Goal: Task Accomplishment & Management: Manage account settings

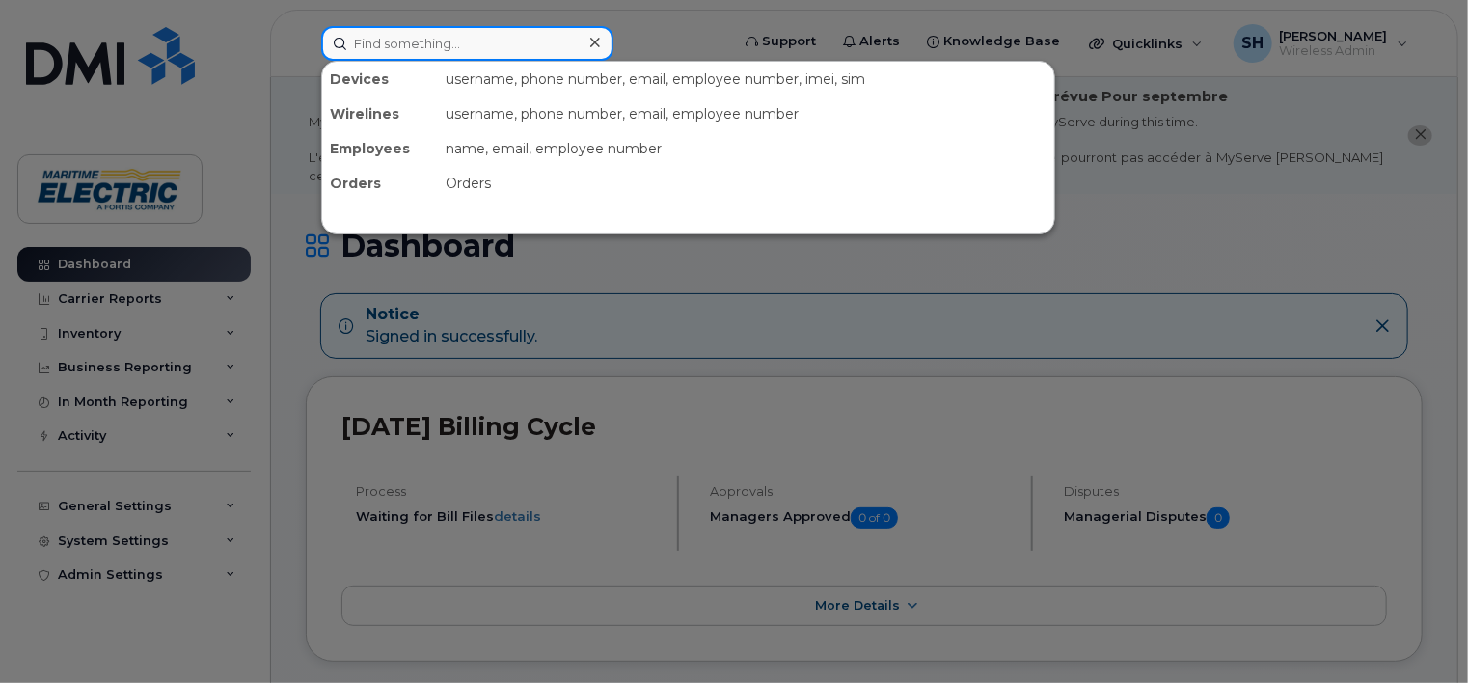
click at [386, 42] on input at bounding box center [467, 43] width 292 height 35
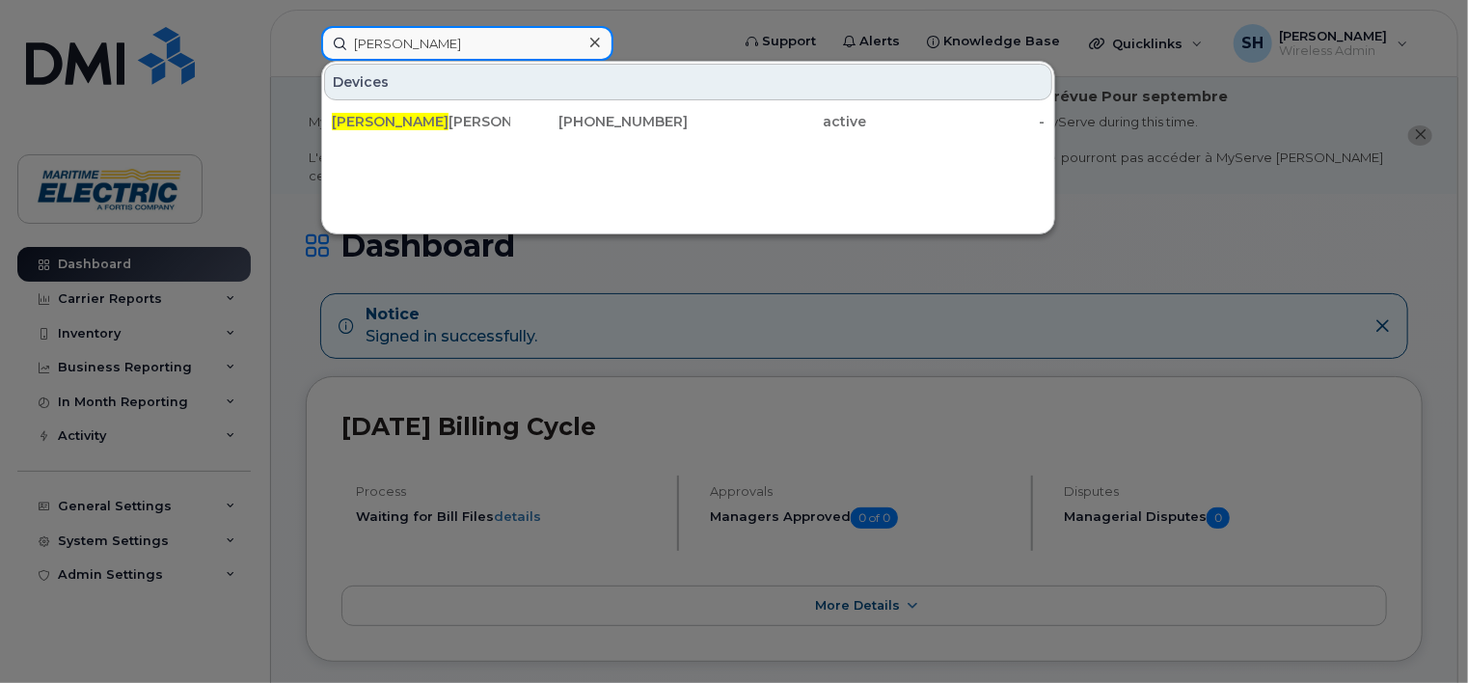
drag, startPoint x: 417, startPoint y: 49, endPoint x: 299, endPoint y: 36, distance: 118.5
click at [306, 36] on div "carol Devices Carol Ann Poole 902-388-4097 active -" at bounding box center [519, 43] width 426 height 35
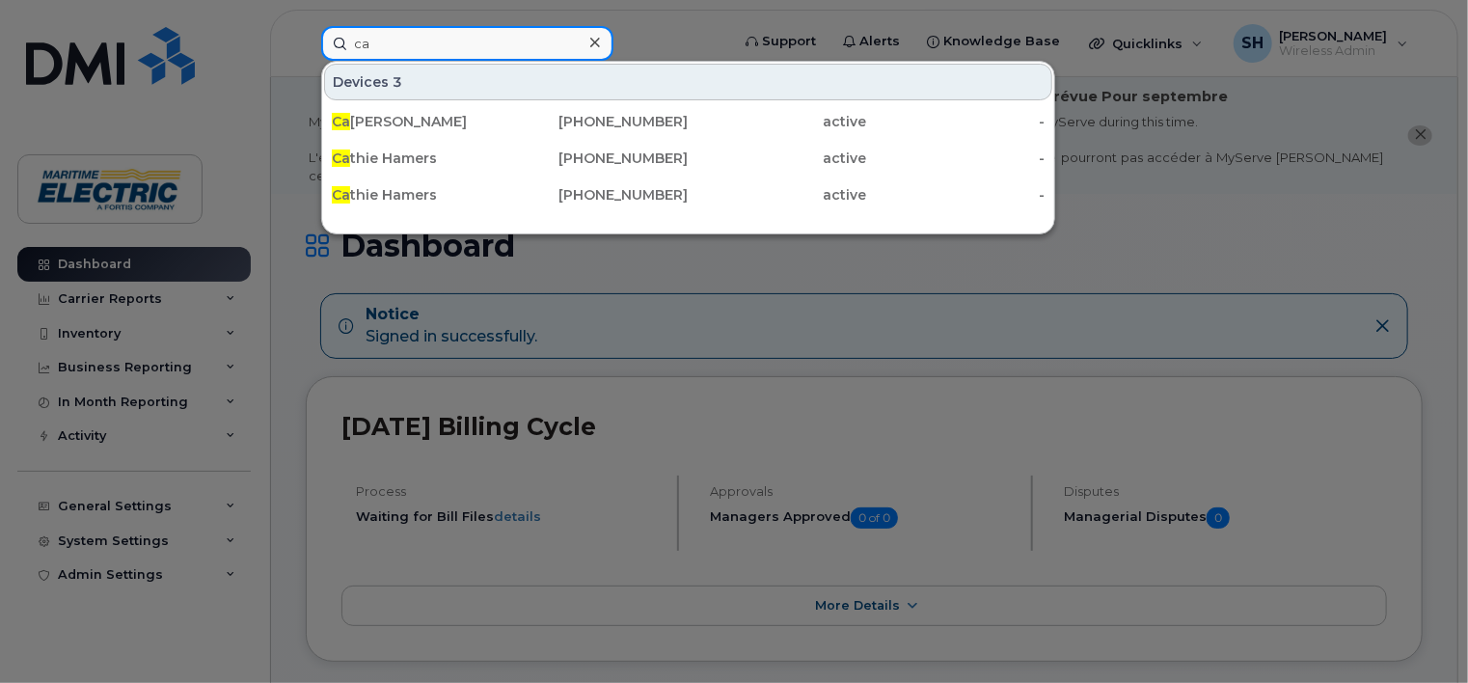
type input "c"
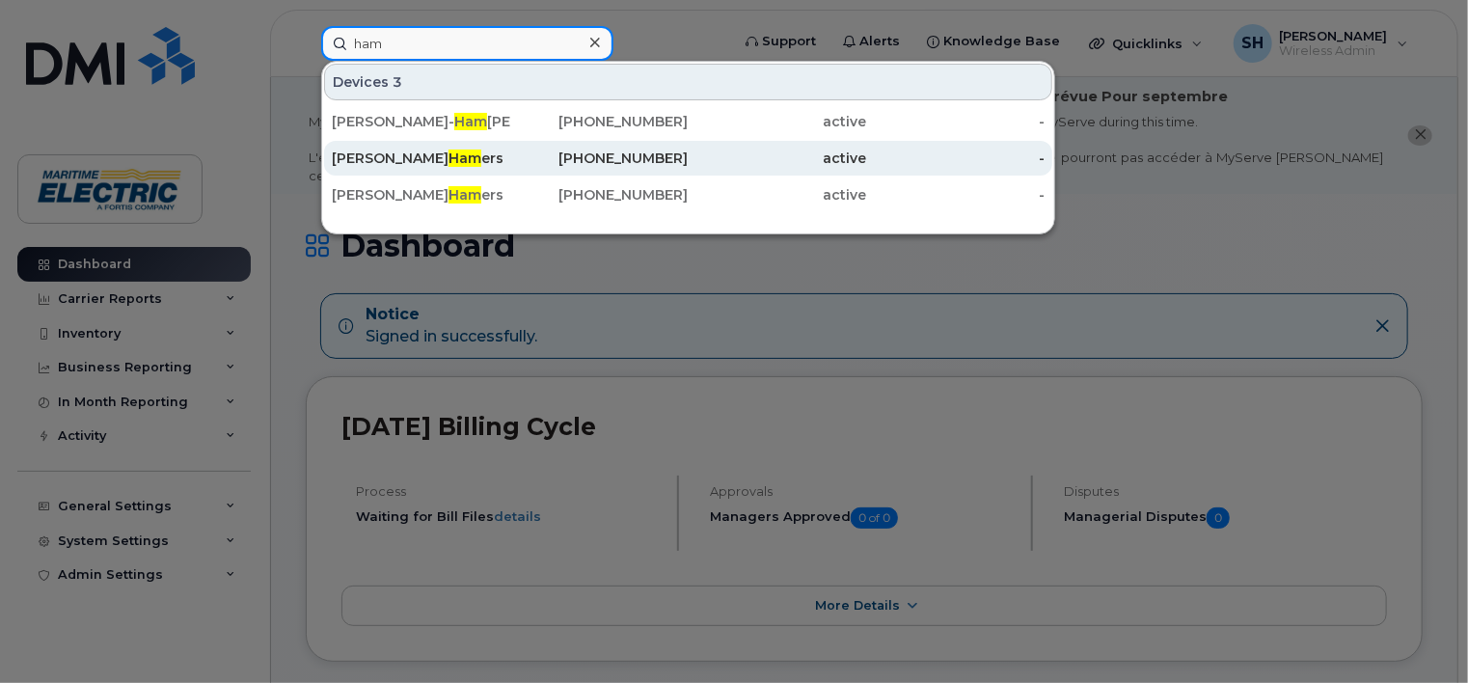
type input "ham"
click at [449, 158] on span "Ham" at bounding box center [465, 158] width 33 height 17
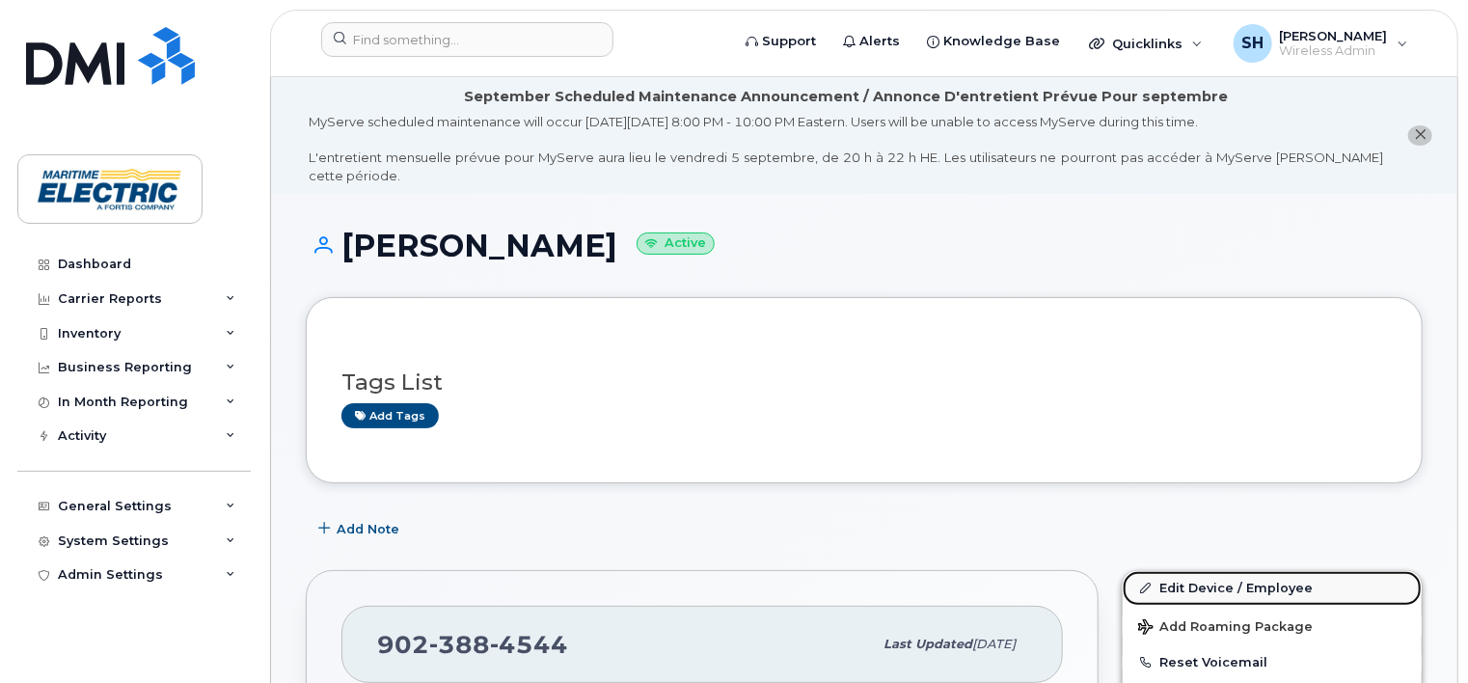
click at [1184, 571] on link "Edit Device / Employee" at bounding box center [1272, 588] width 299 height 35
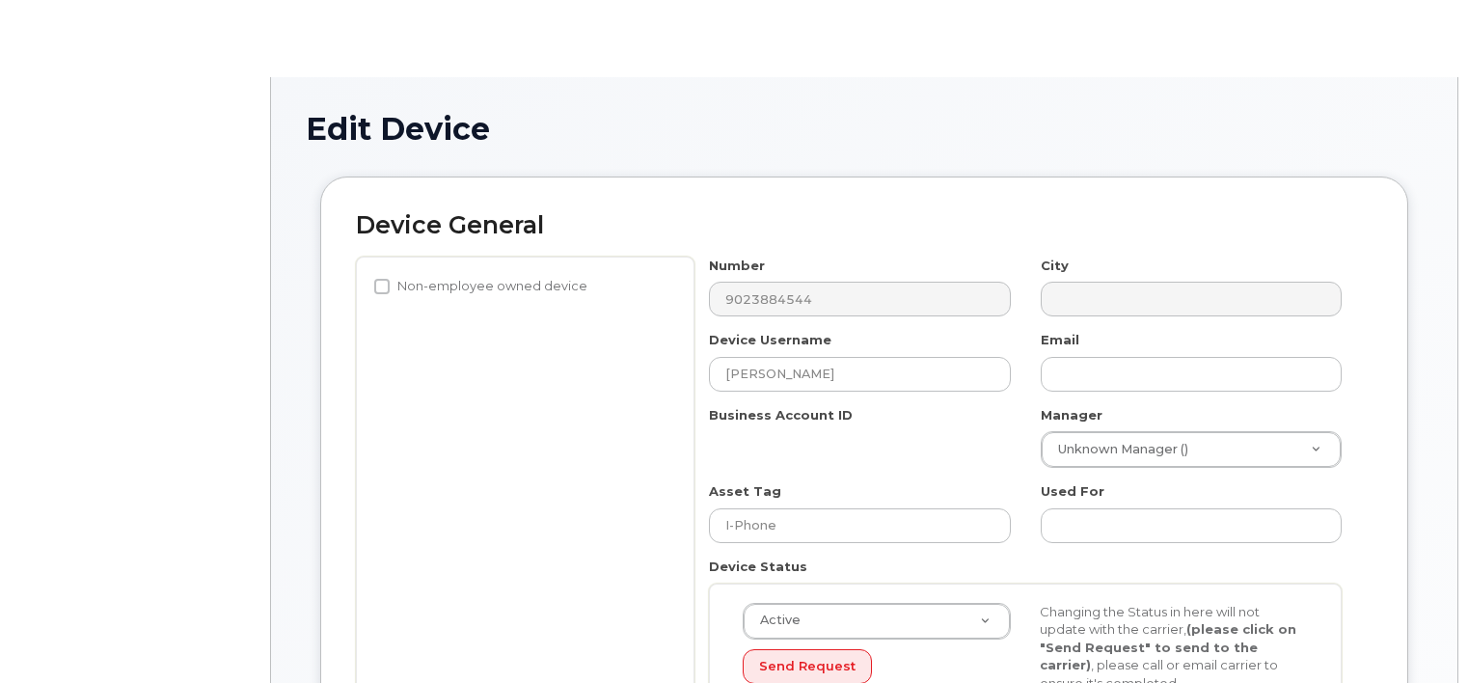
select select "26971101"
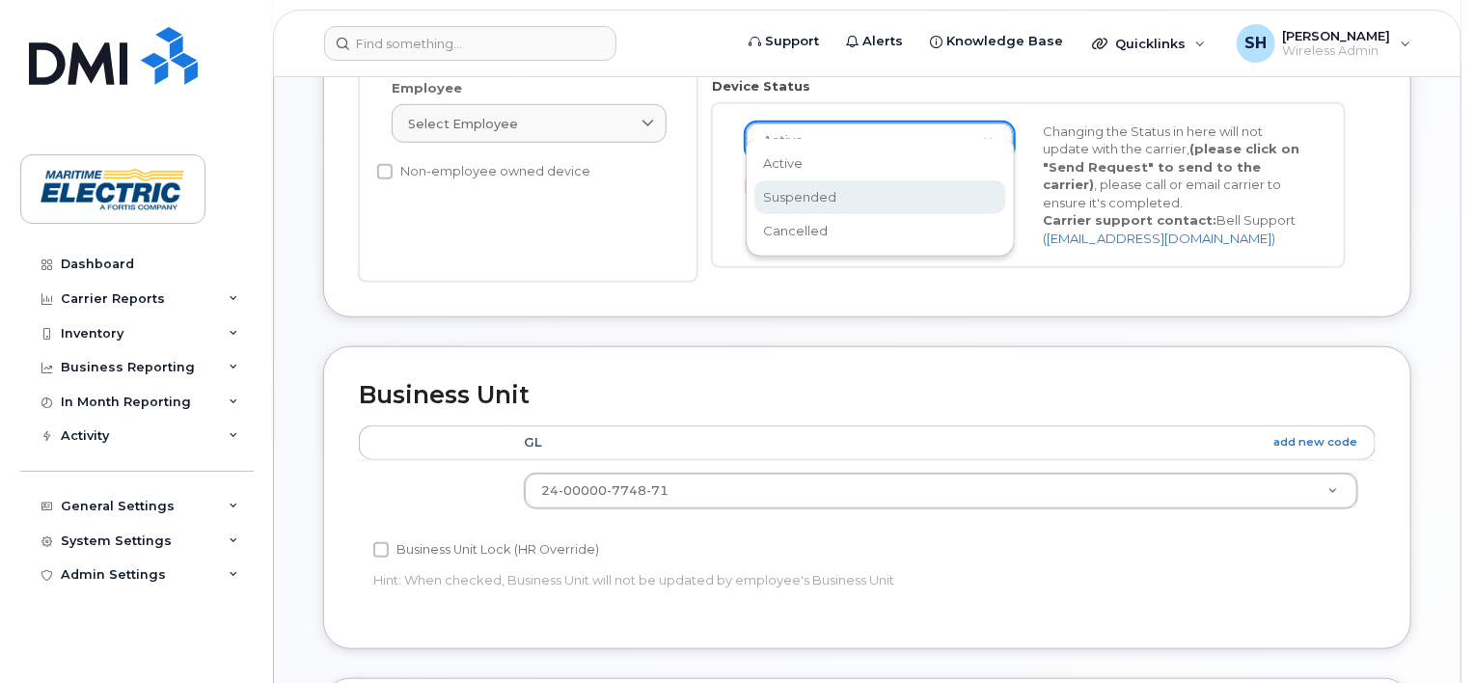
scroll to position [0, 5]
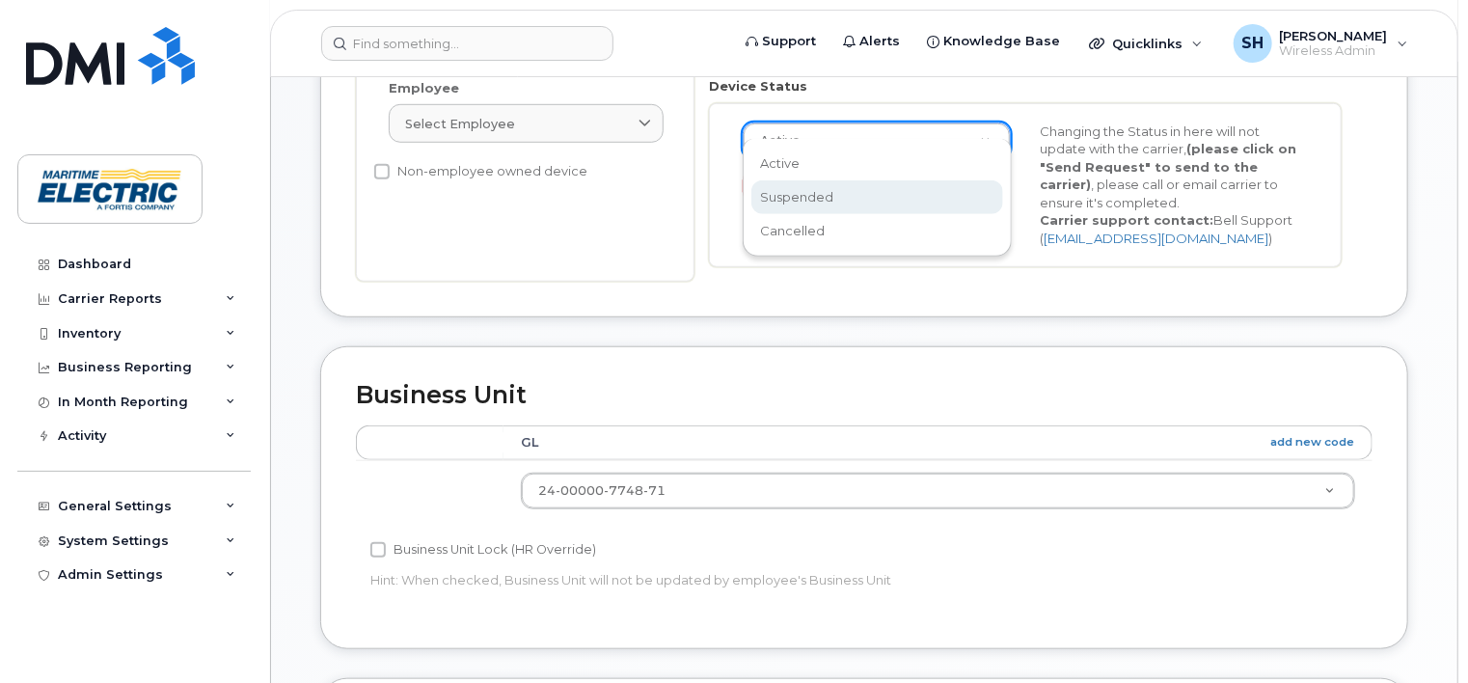
select select "suspended"
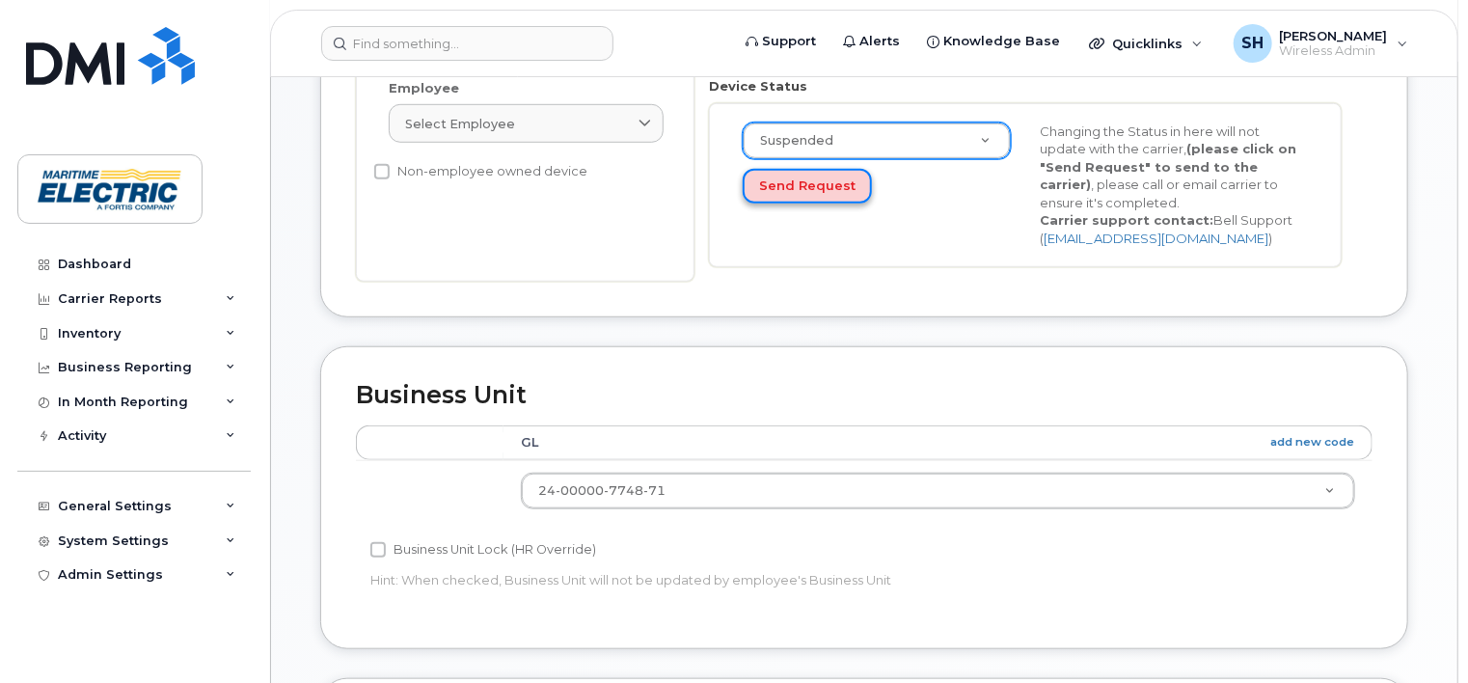
click at [806, 170] on button "Send Request" at bounding box center [807, 187] width 129 height 36
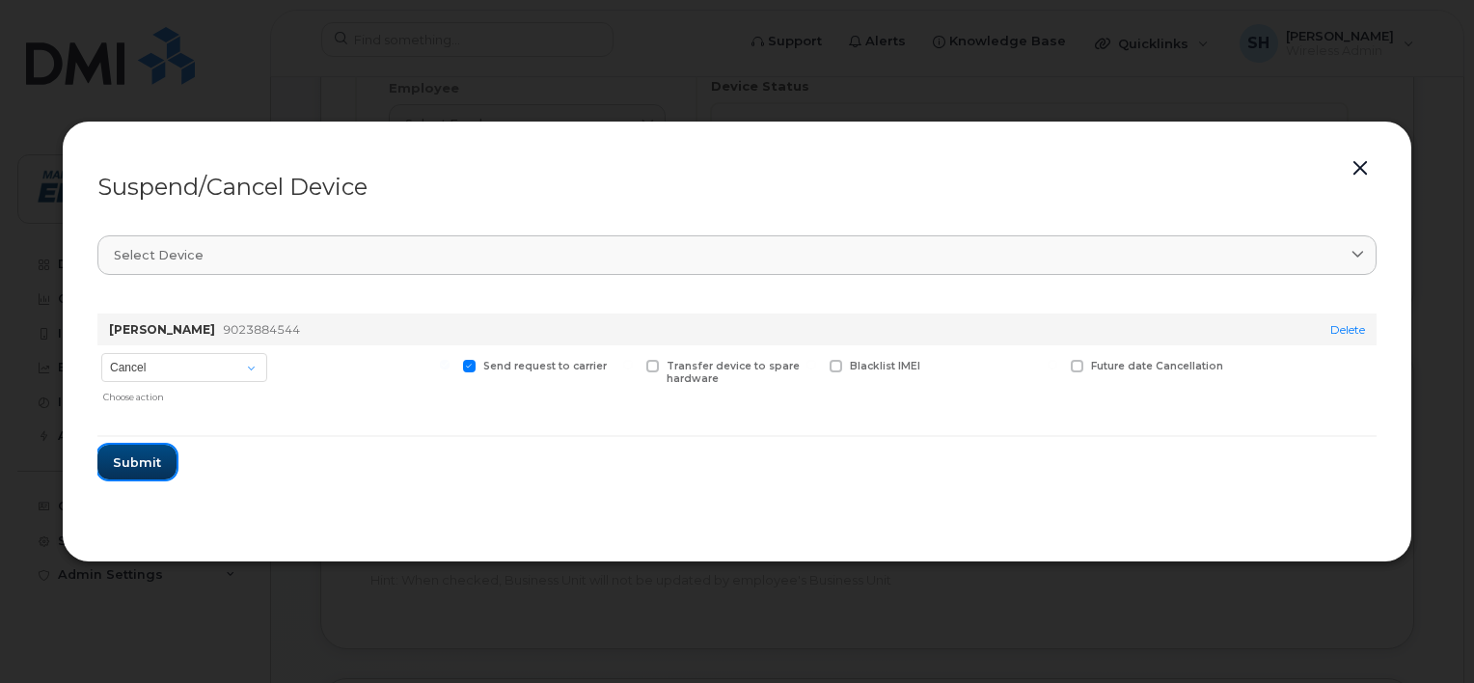
click at [141, 462] on span "Submit" at bounding box center [137, 462] width 48 height 18
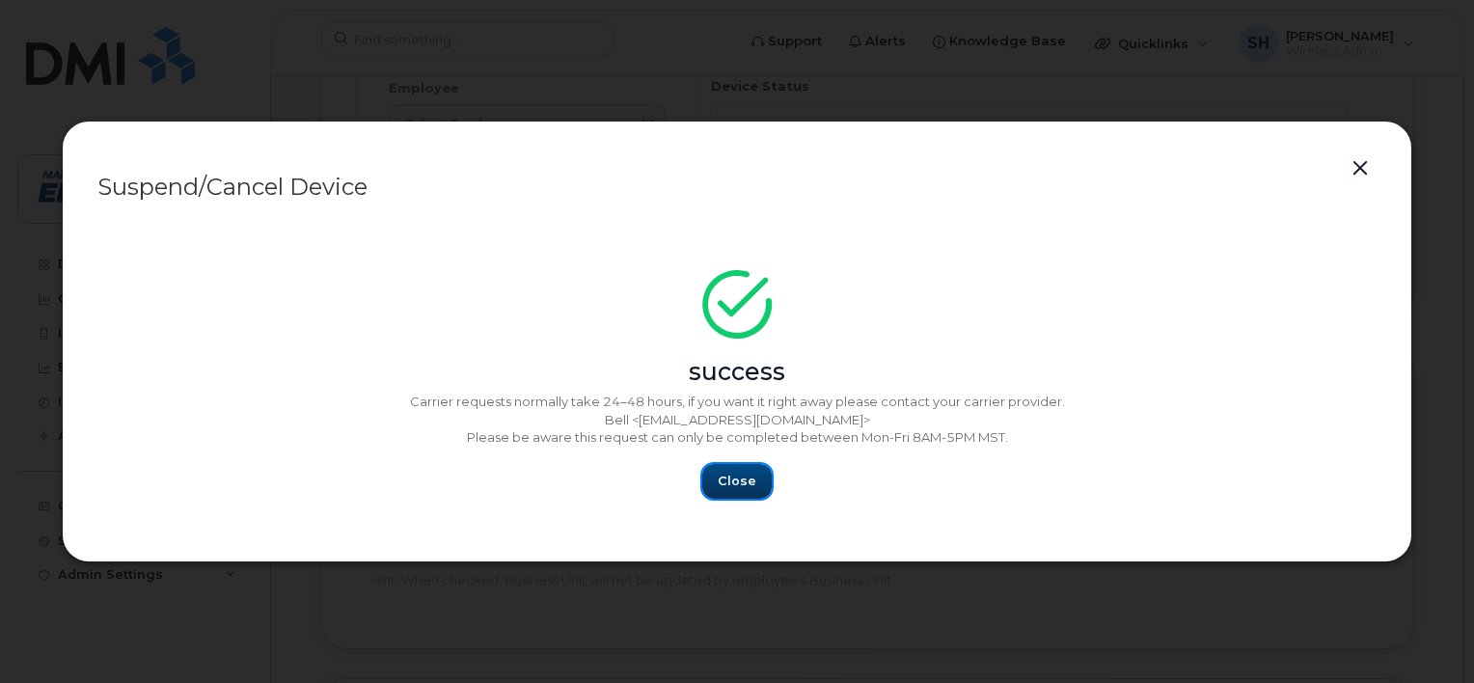
click at [751, 490] on span "Close" at bounding box center [737, 481] width 39 height 18
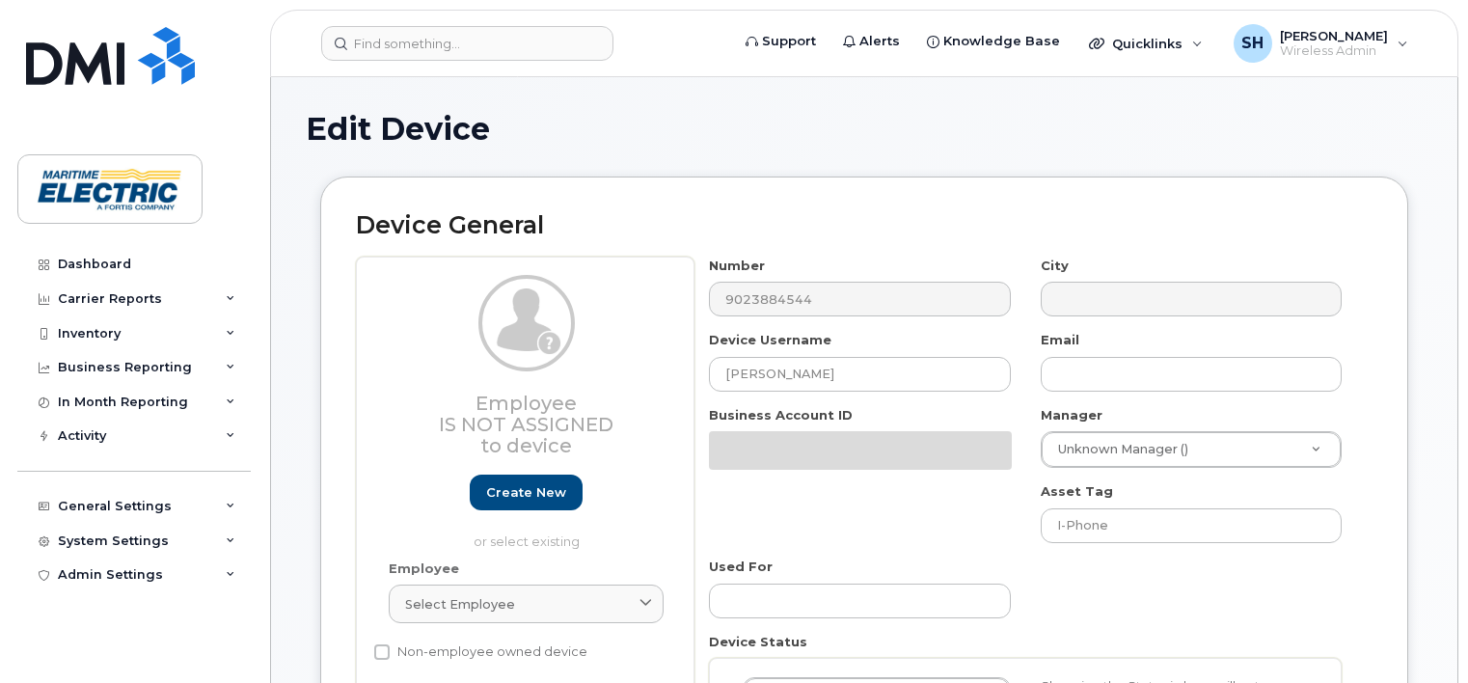
select select "26971101"
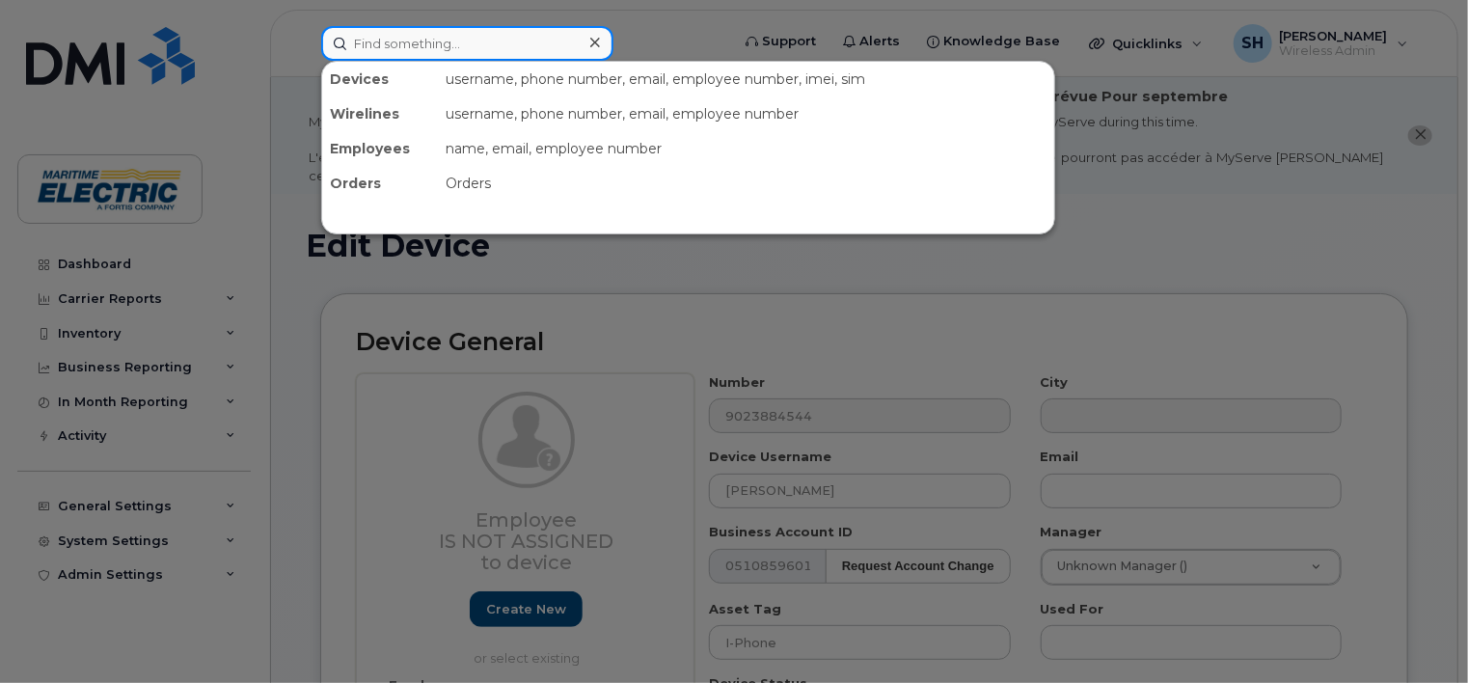
click at [390, 49] on input at bounding box center [467, 43] width 292 height 35
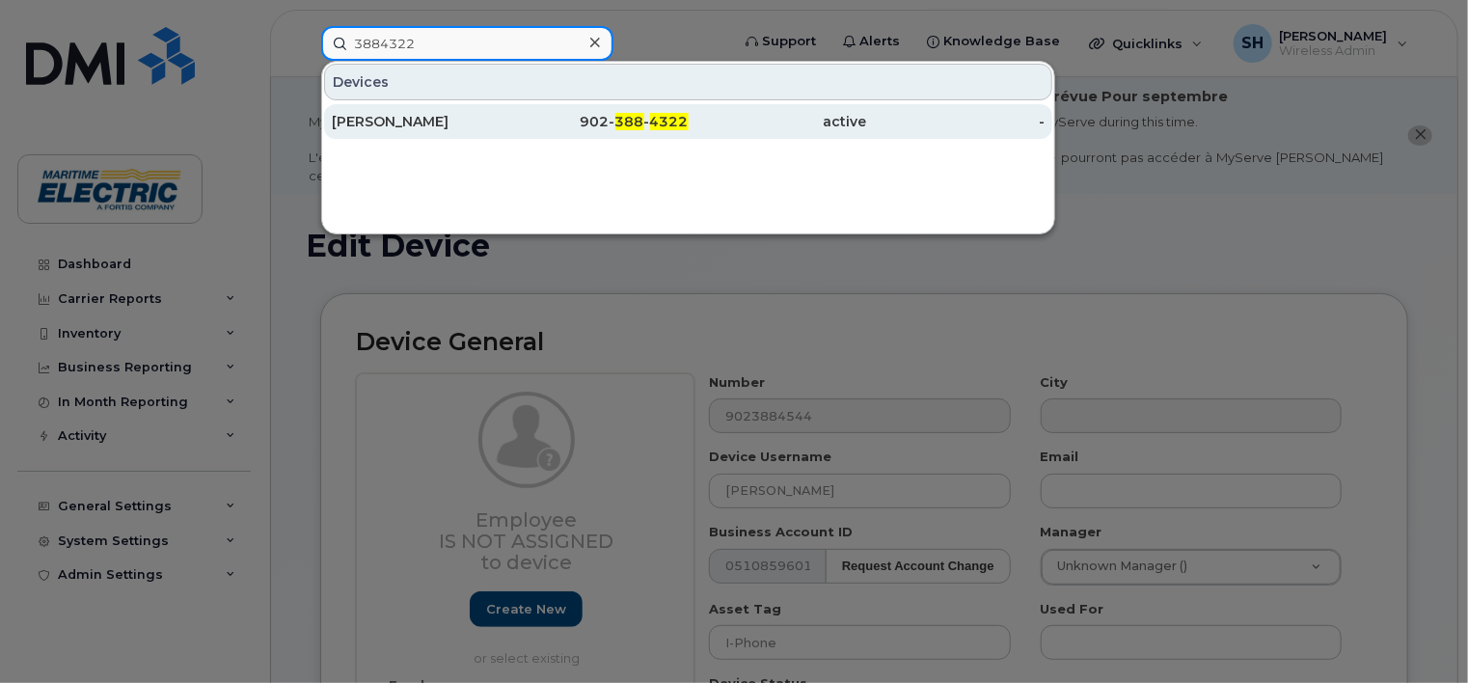
type input "3884322"
click at [413, 123] on div "Cathie Hamers" at bounding box center [421, 121] width 178 height 19
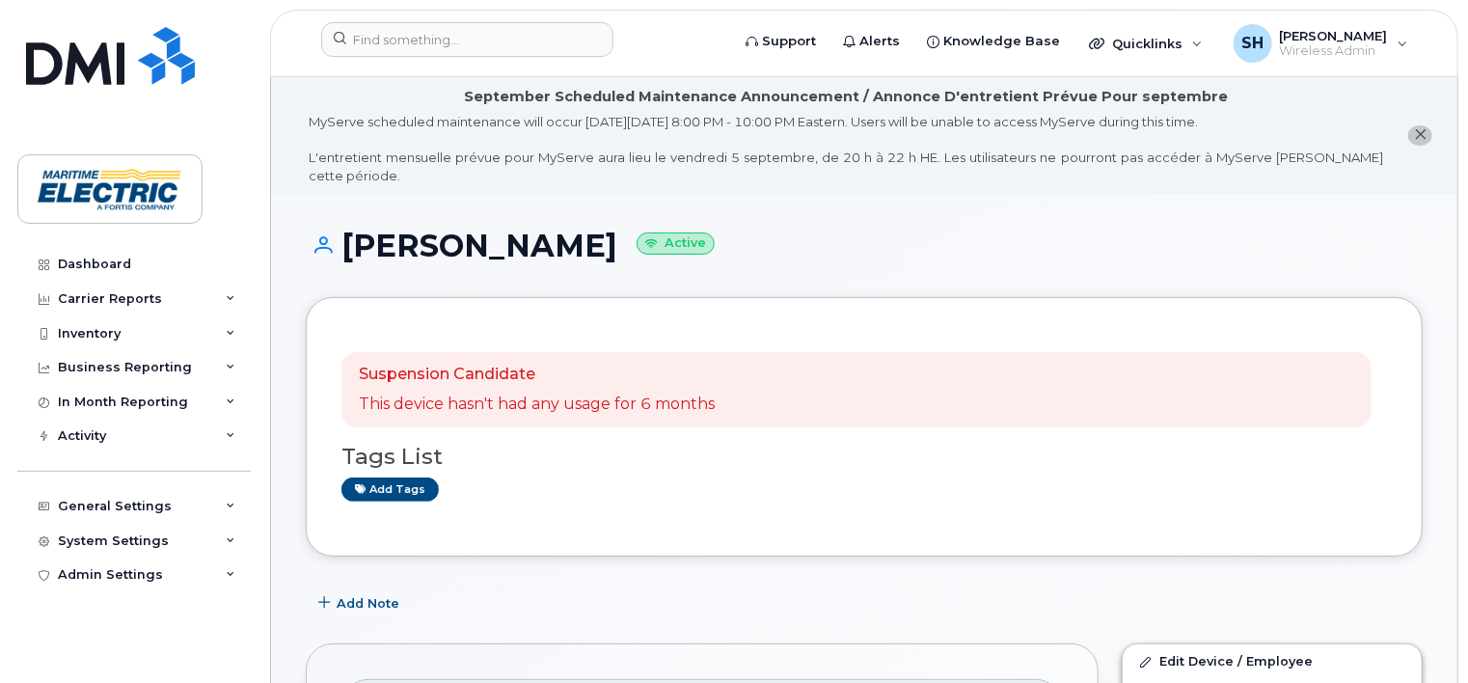
scroll to position [597, 0]
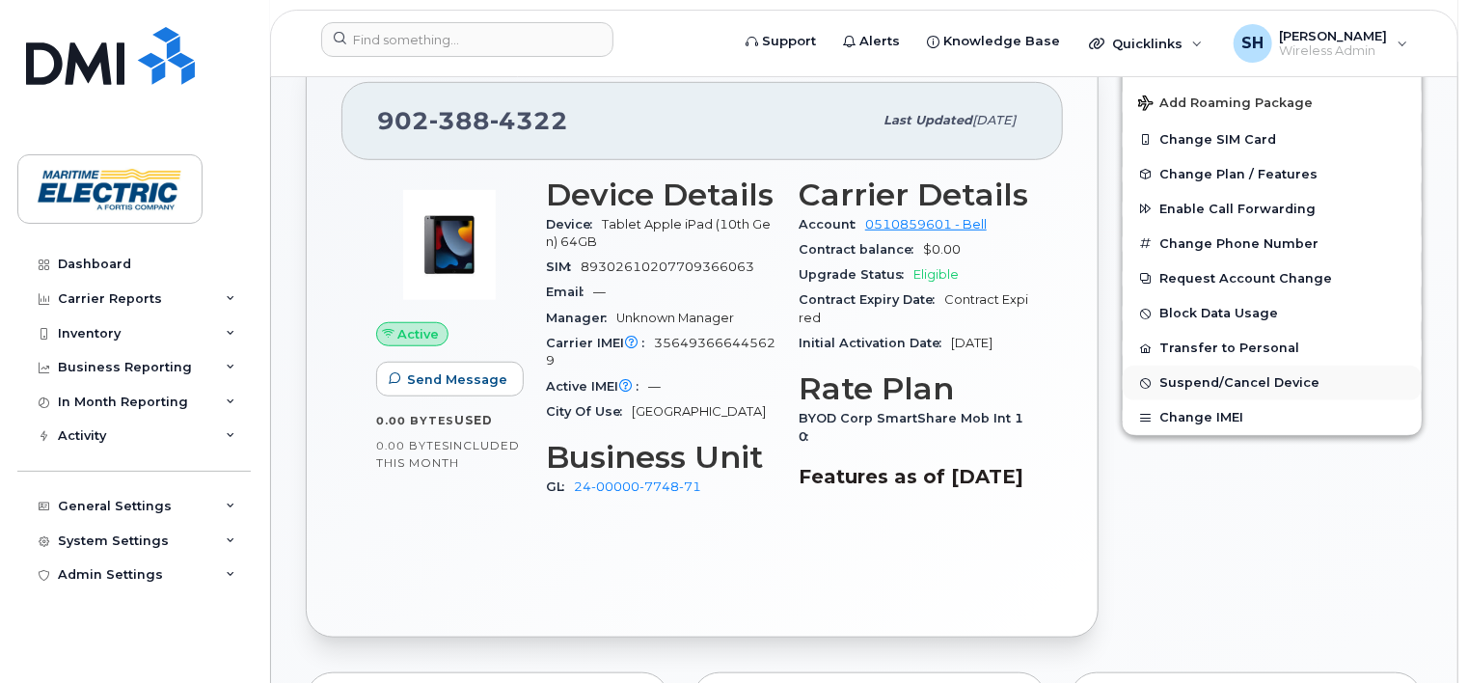
click at [1269, 376] on span "Suspend/Cancel Device" at bounding box center [1240, 383] width 160 height 14
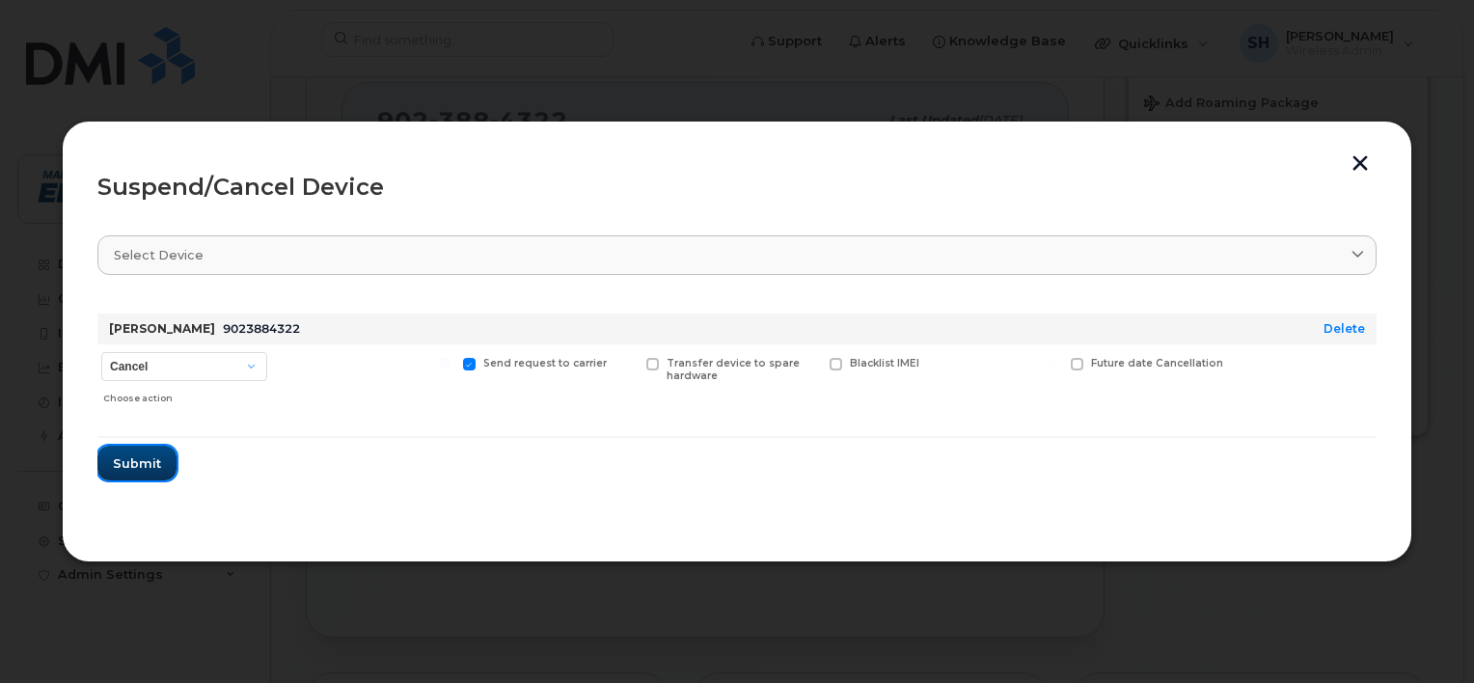
click at [160, 461] on button "Submit" at bounding box center [136, 463] width 79 height 35
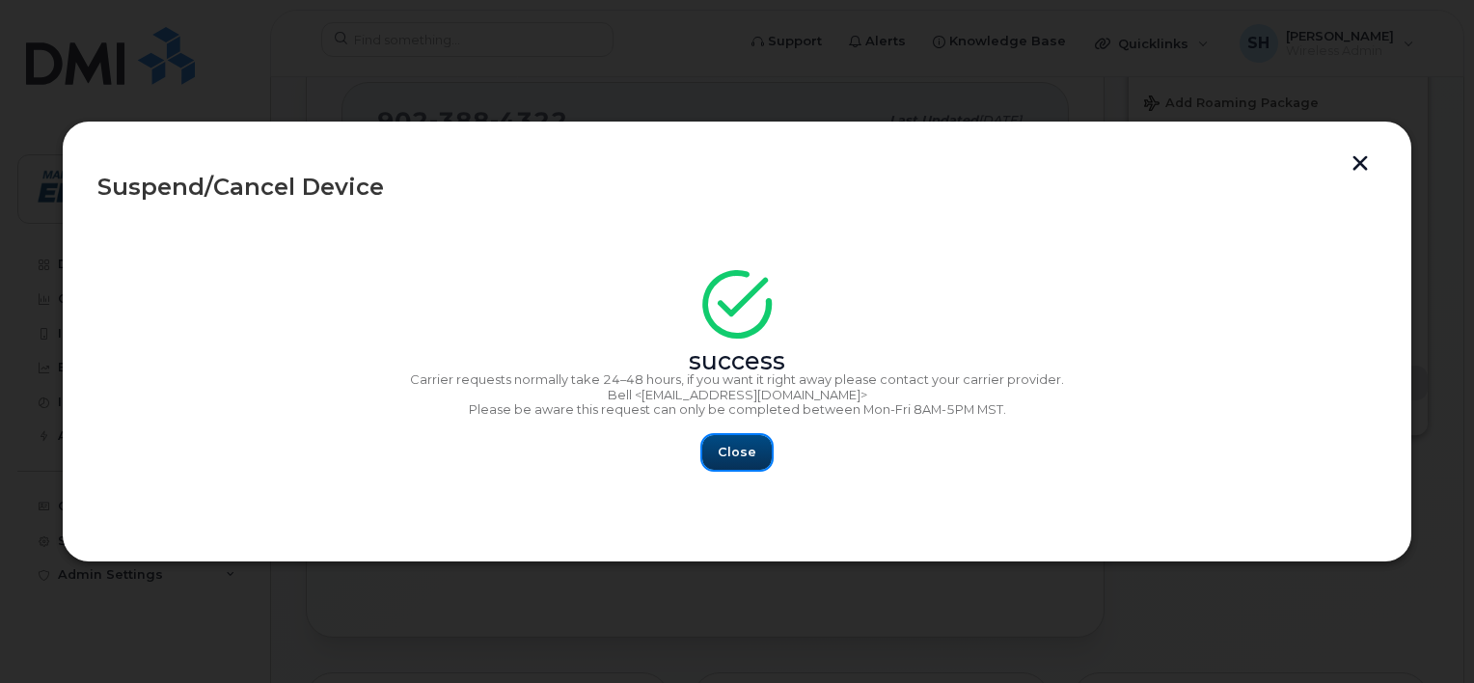
click at [760, 452] on button "Close" at bounding box center [736, 452] width 69 height 35
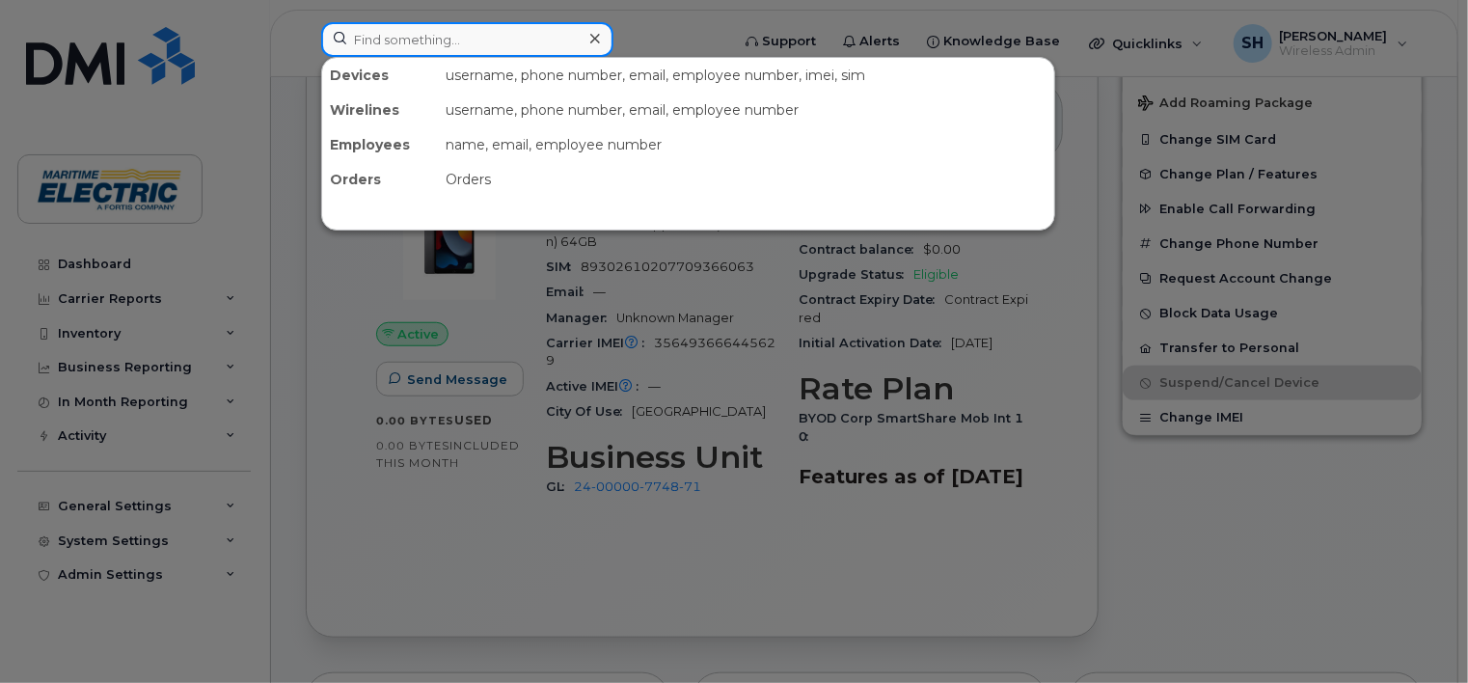
click at [467, 40] on input at bounding box center [467, 39] width 292 height 35
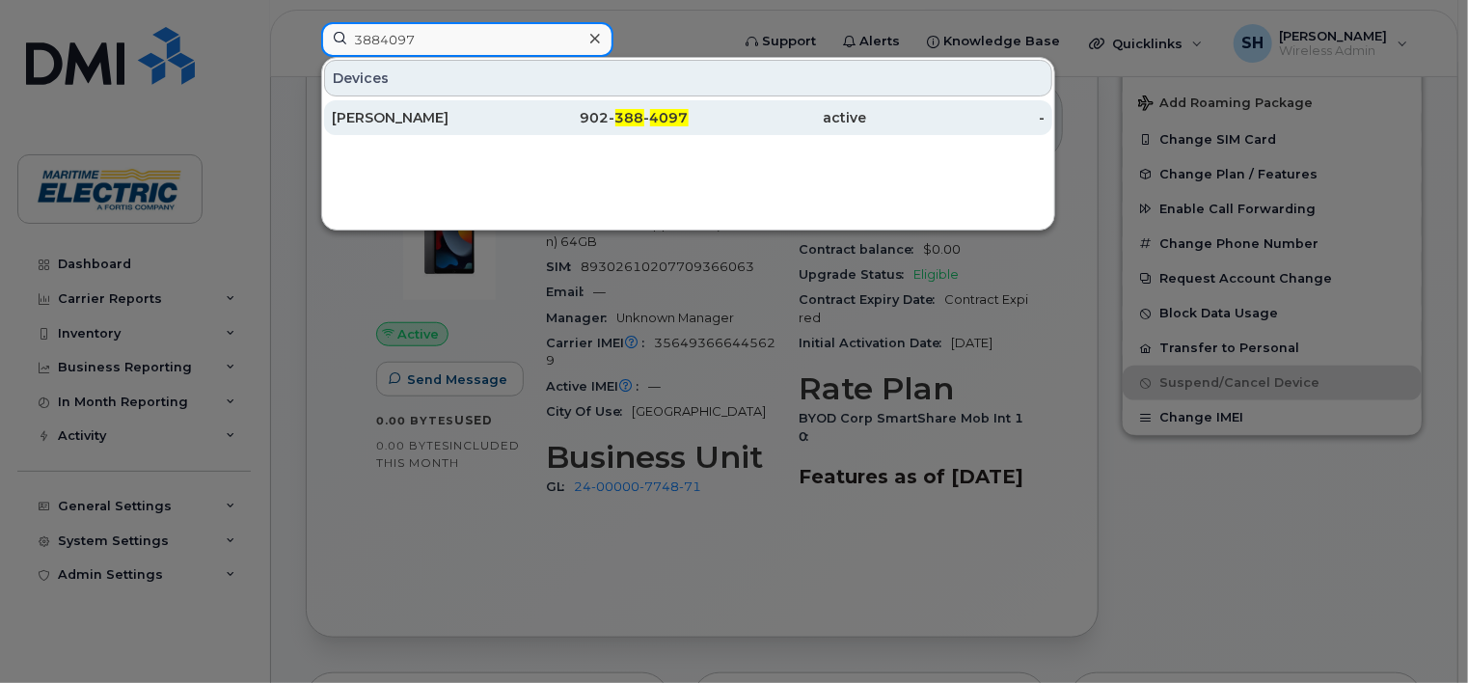
type input "3884097"
click at [421, 112] on div "[PERSON_NAME]" at bounding box center [421, 117] width 178 height 19
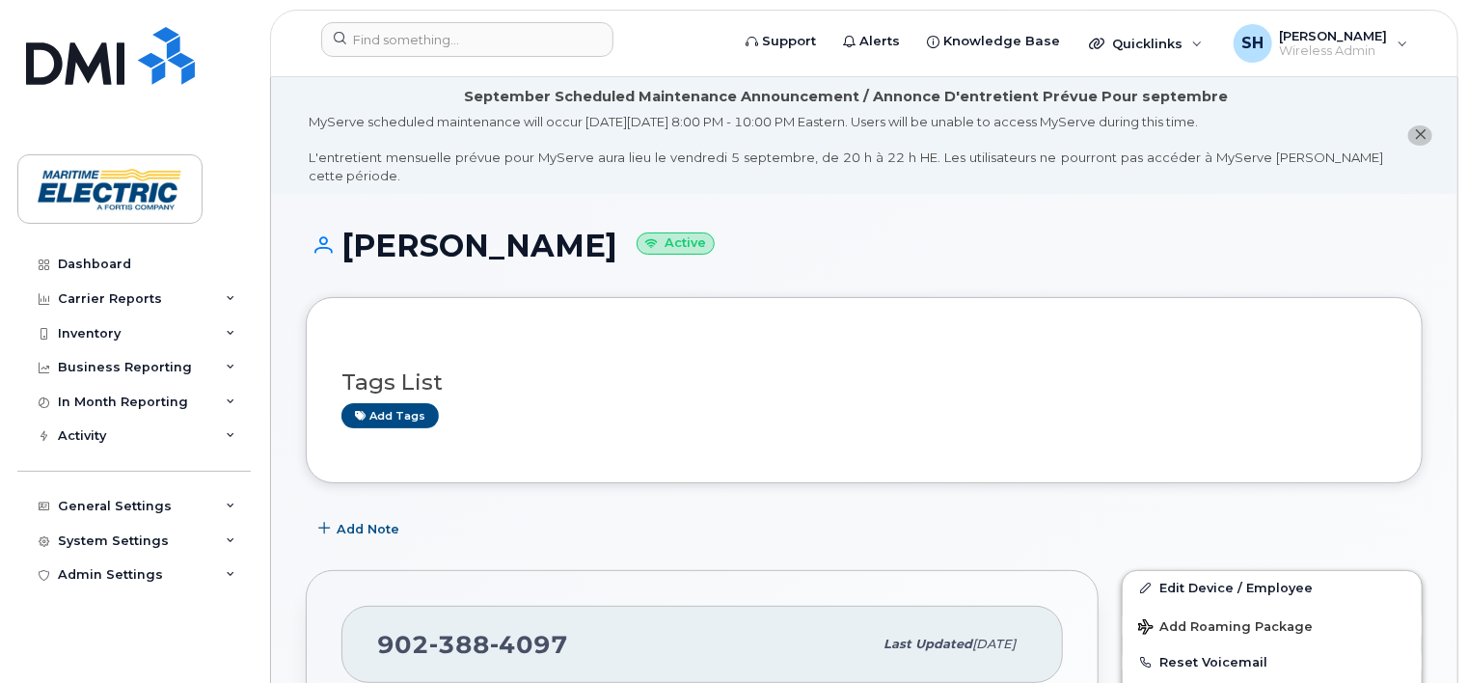
scroll to position [597, 0]
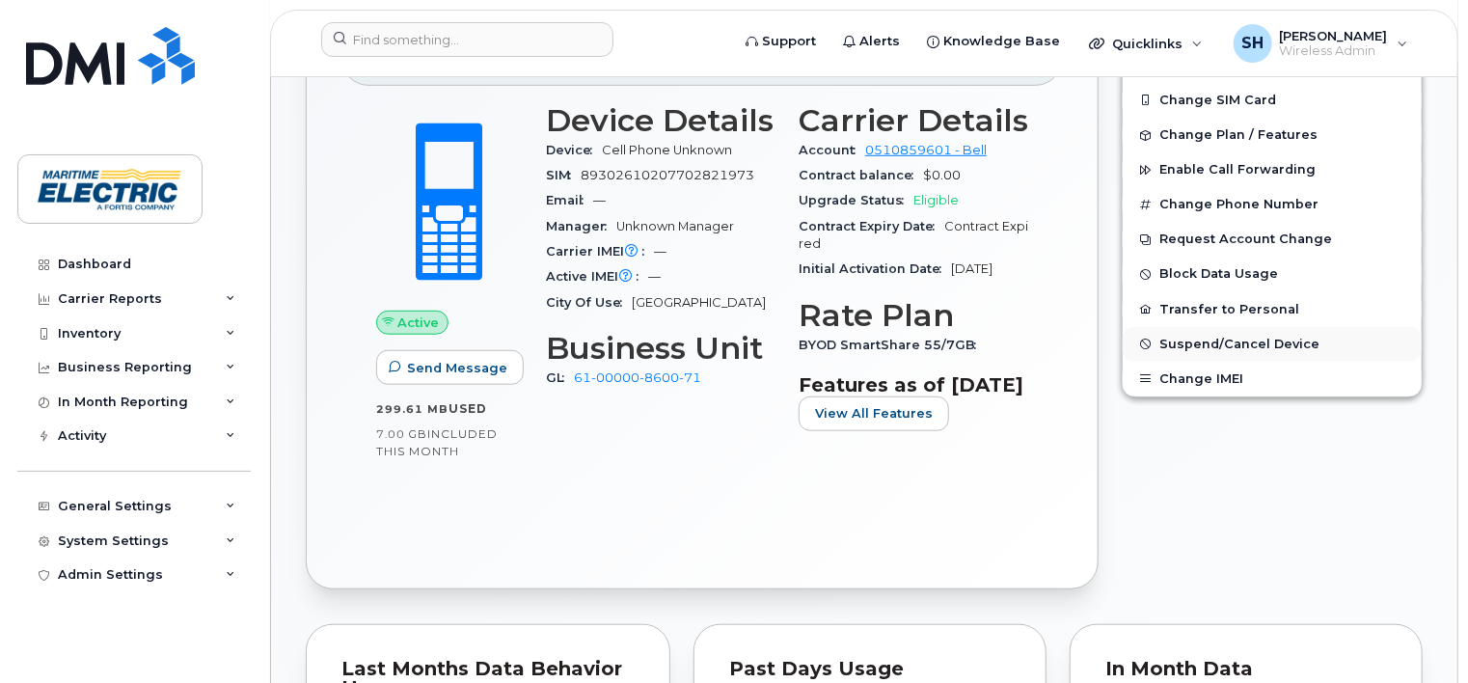
click at [1227, 337] on span "Suspend/Cancel Device" at bounding box center [1240, 344] width 160 height 14
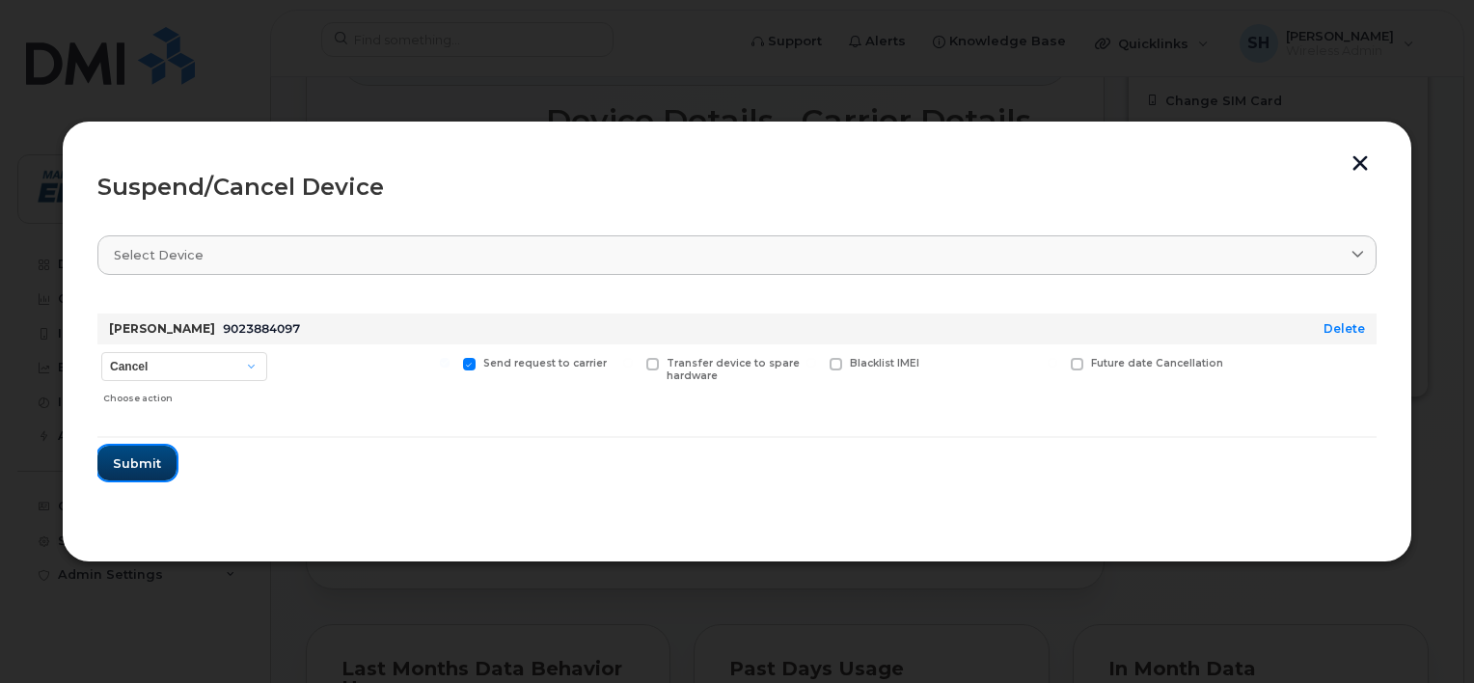
click at [154, 460] on span "Submit" at bounding box center [137, 463] width 48 height 18
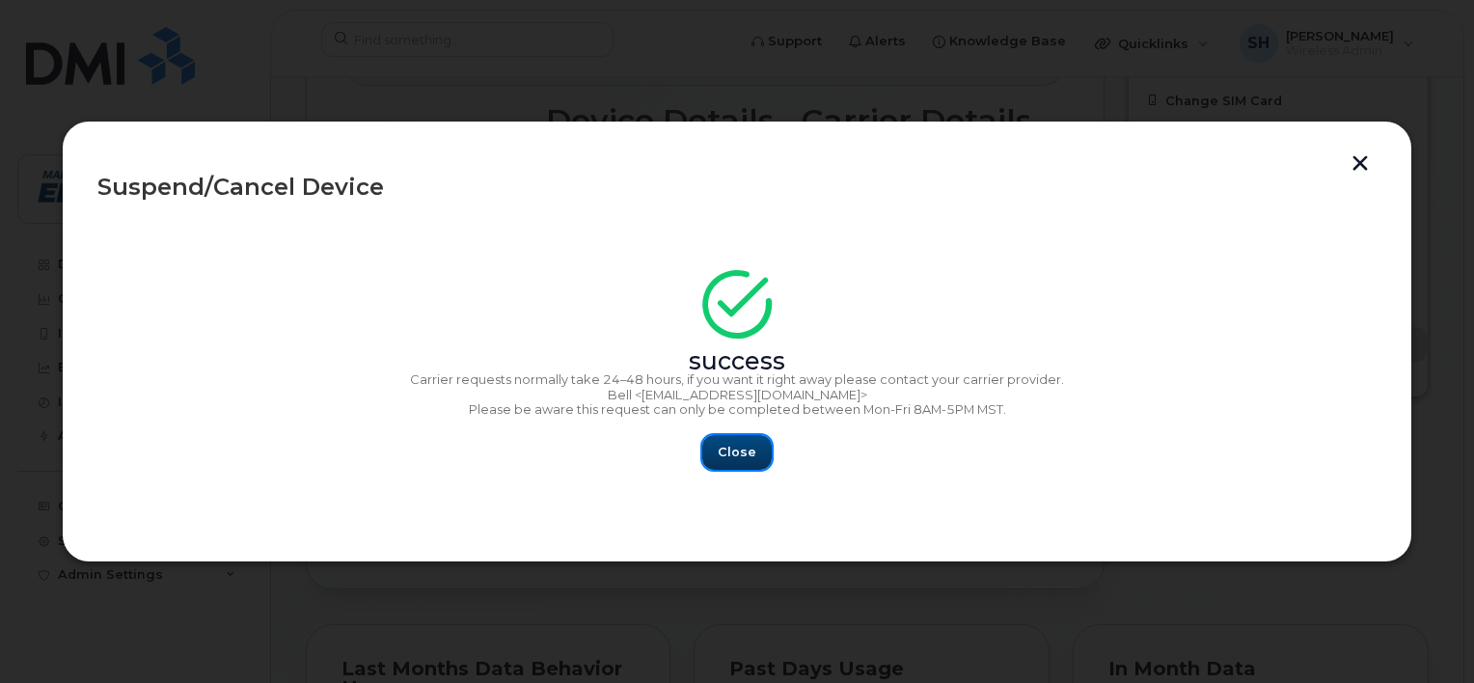
click at [755, 452] on button "Close" at bounding box center [736, 452] width 69 height 35
